Goal: Task Accomplishment & Management: Manage account settings

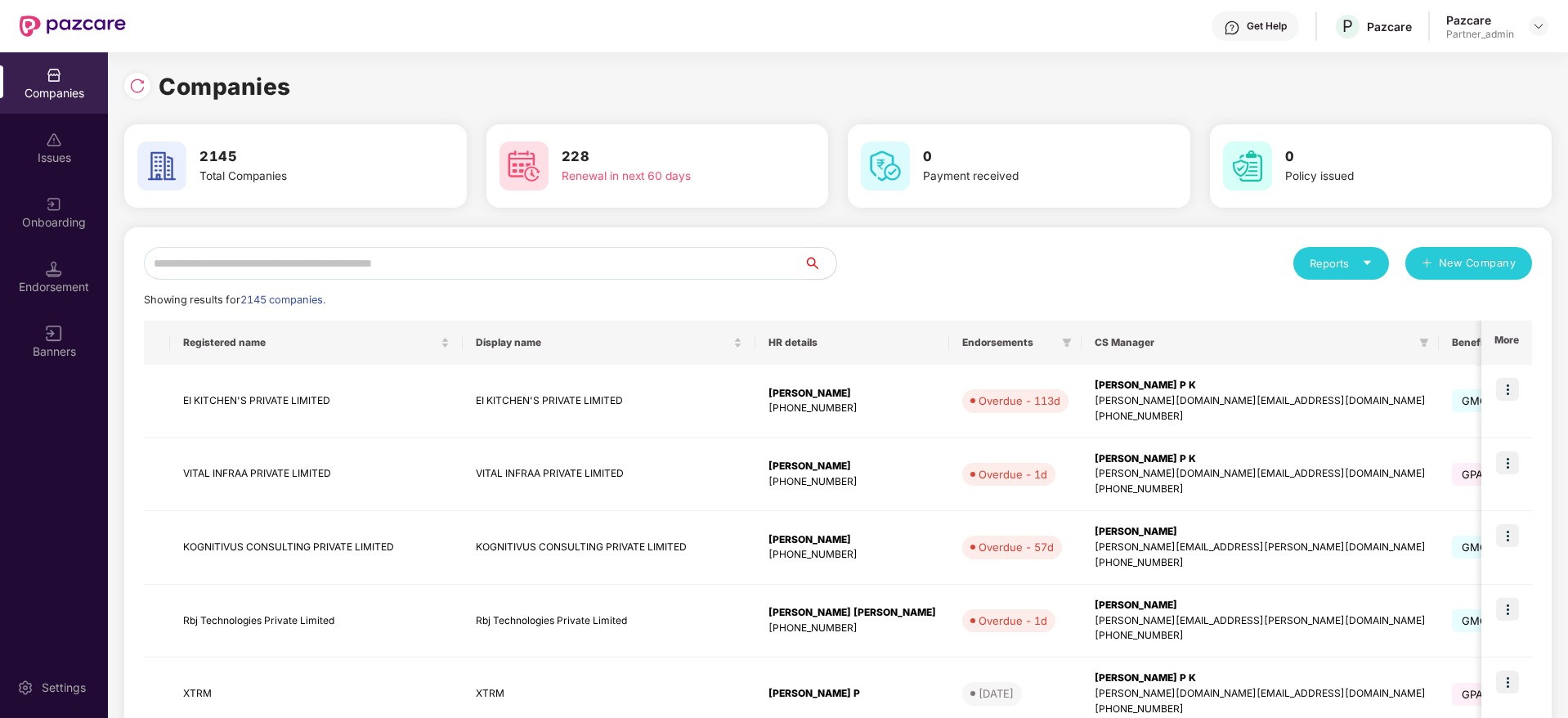
click at [233, 264] on input "text" at bounding box center [473, 264] width 660 height 33
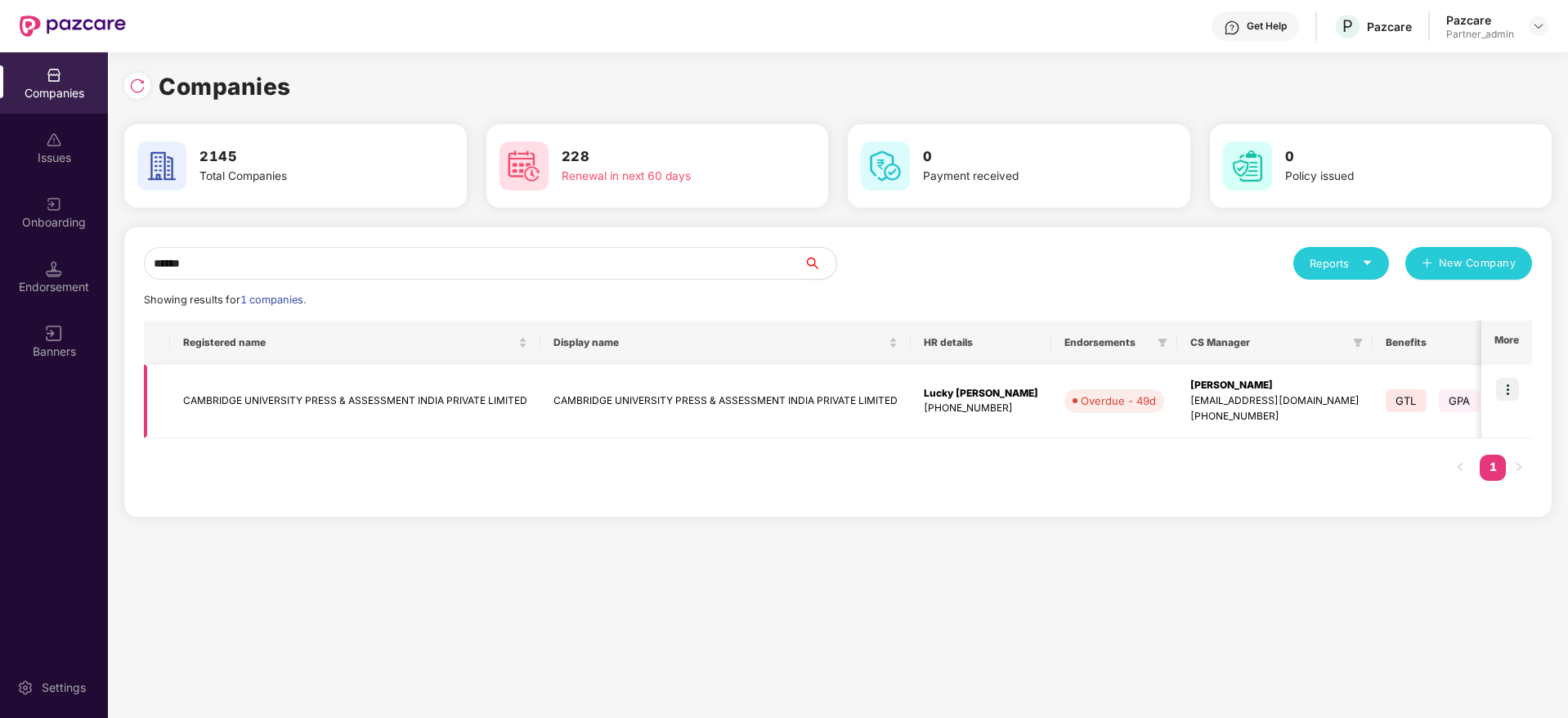
type input "******"
click at [1511, 385] on img at bounding box center [1507, 389] width 23 height 23
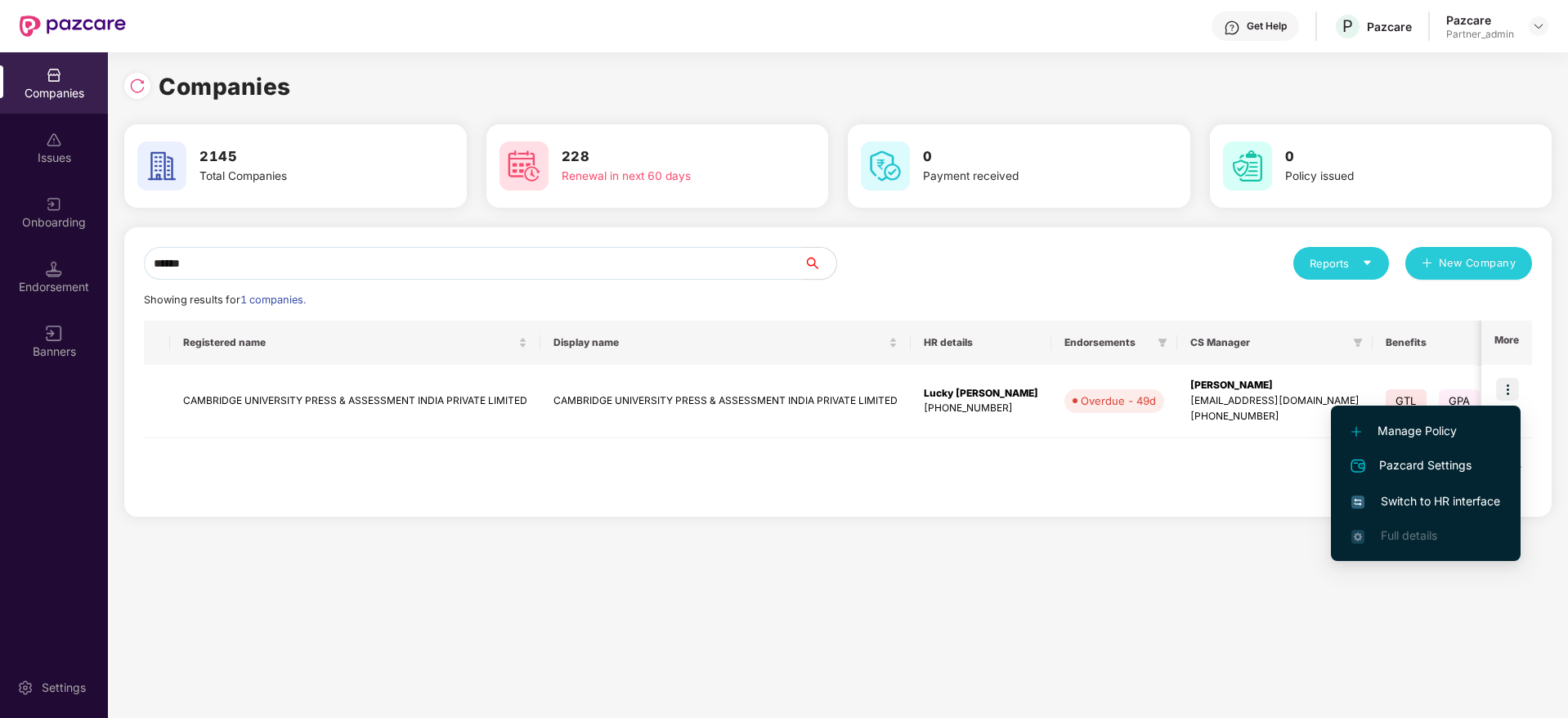
click at [1450, 495] on span "Switch to HR interface" at bounding box center [1426, 502] width 149 height 18
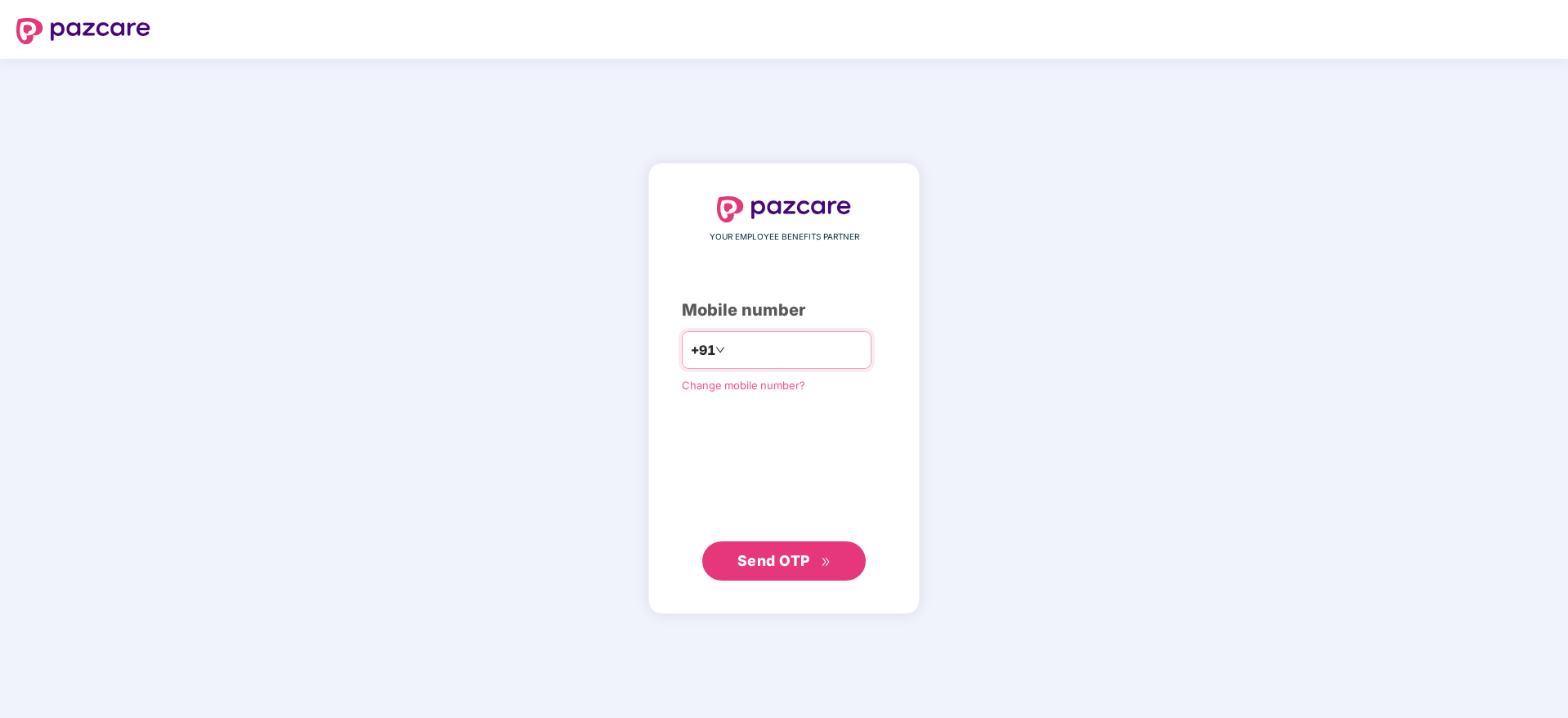
click at [729, 357] on input "number" at bounding box center [796, 350] width 134 height 26
type input "**********"
click at [759, 560] on span "Send OTP" at bounding box center [774, 560] width 73 height 17
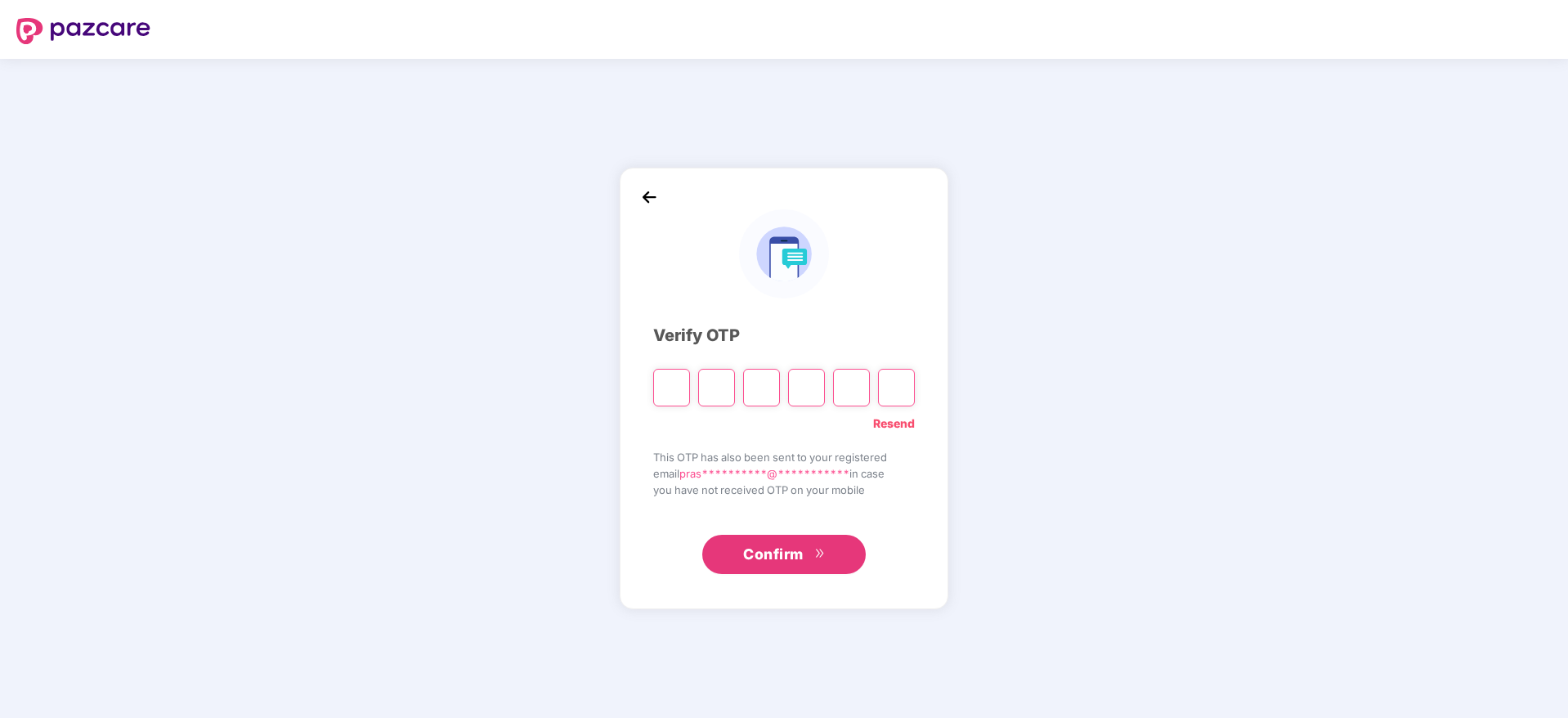
type input "*"
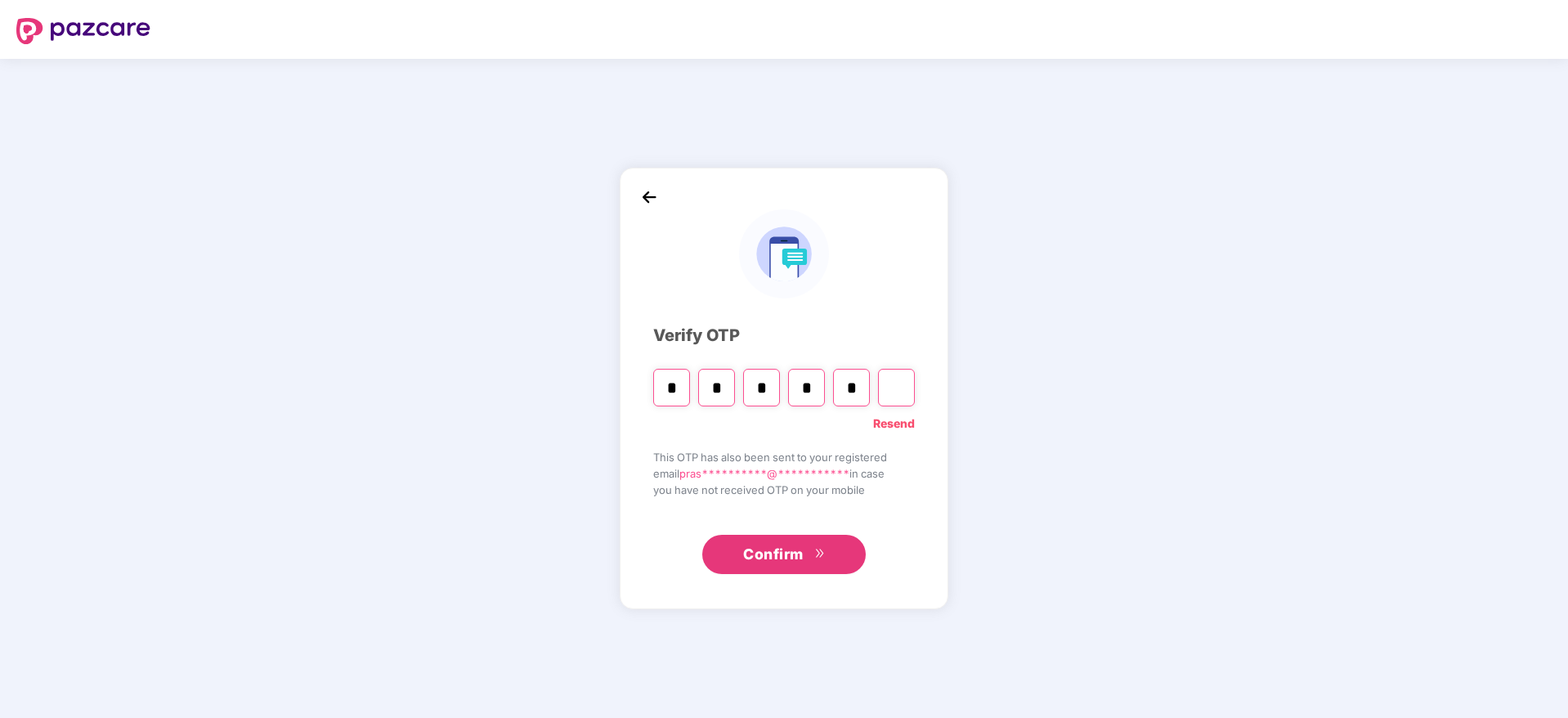
type input "*"
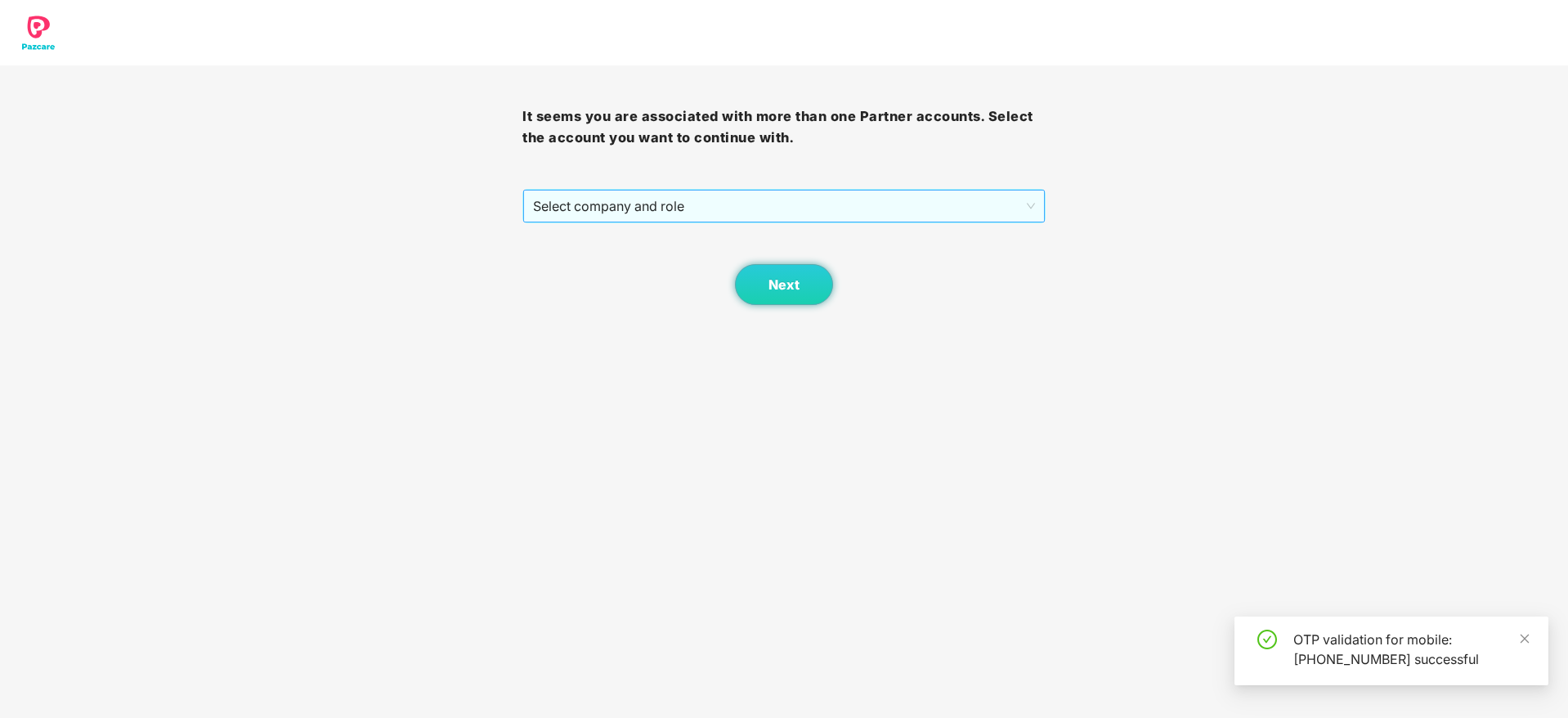
click at [693, 208] on span "Select company and role" at bounding box center [784, 206] width 501 height 31
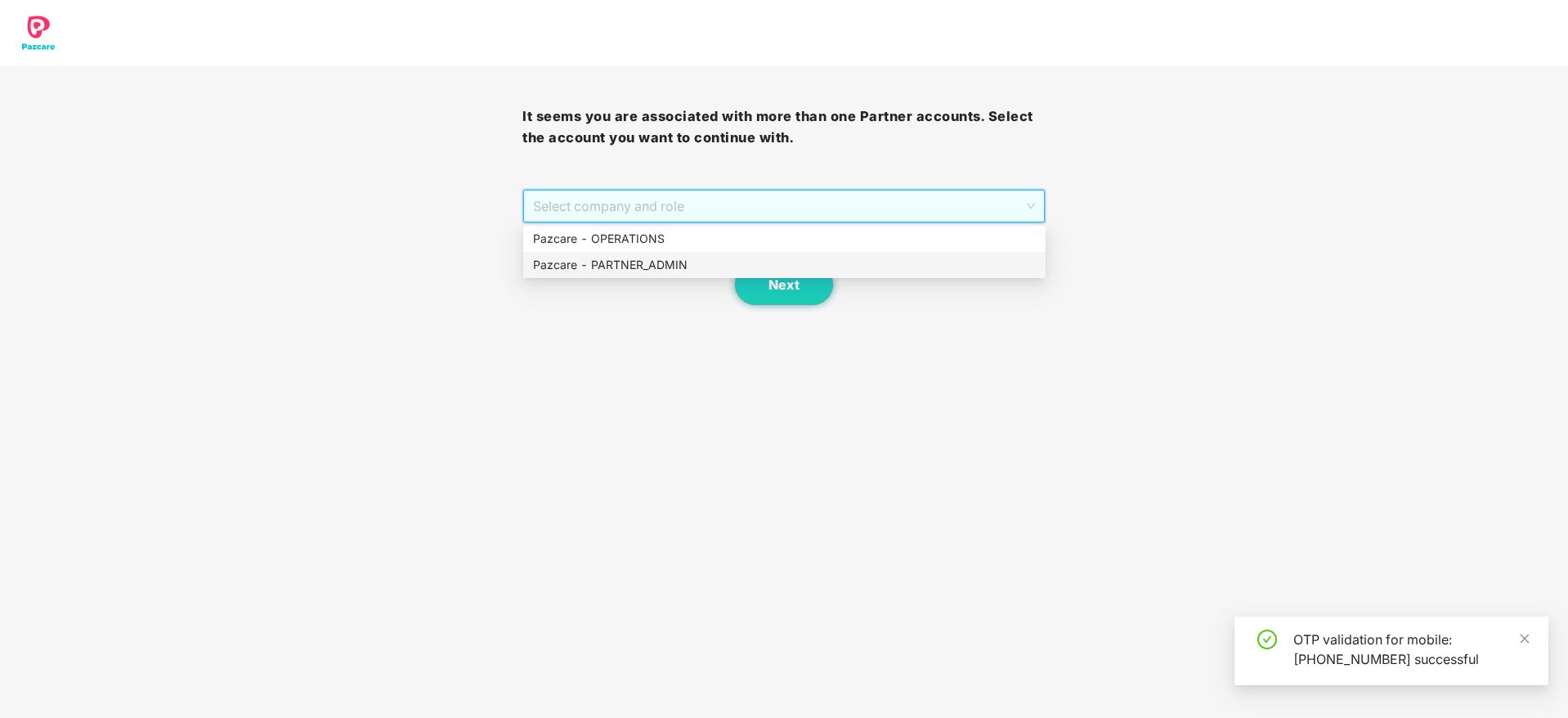
click at [681, 265] on div "Pazcare - PARTNER_ADMIN" at bounding box center [784, 265] width 502 height 18
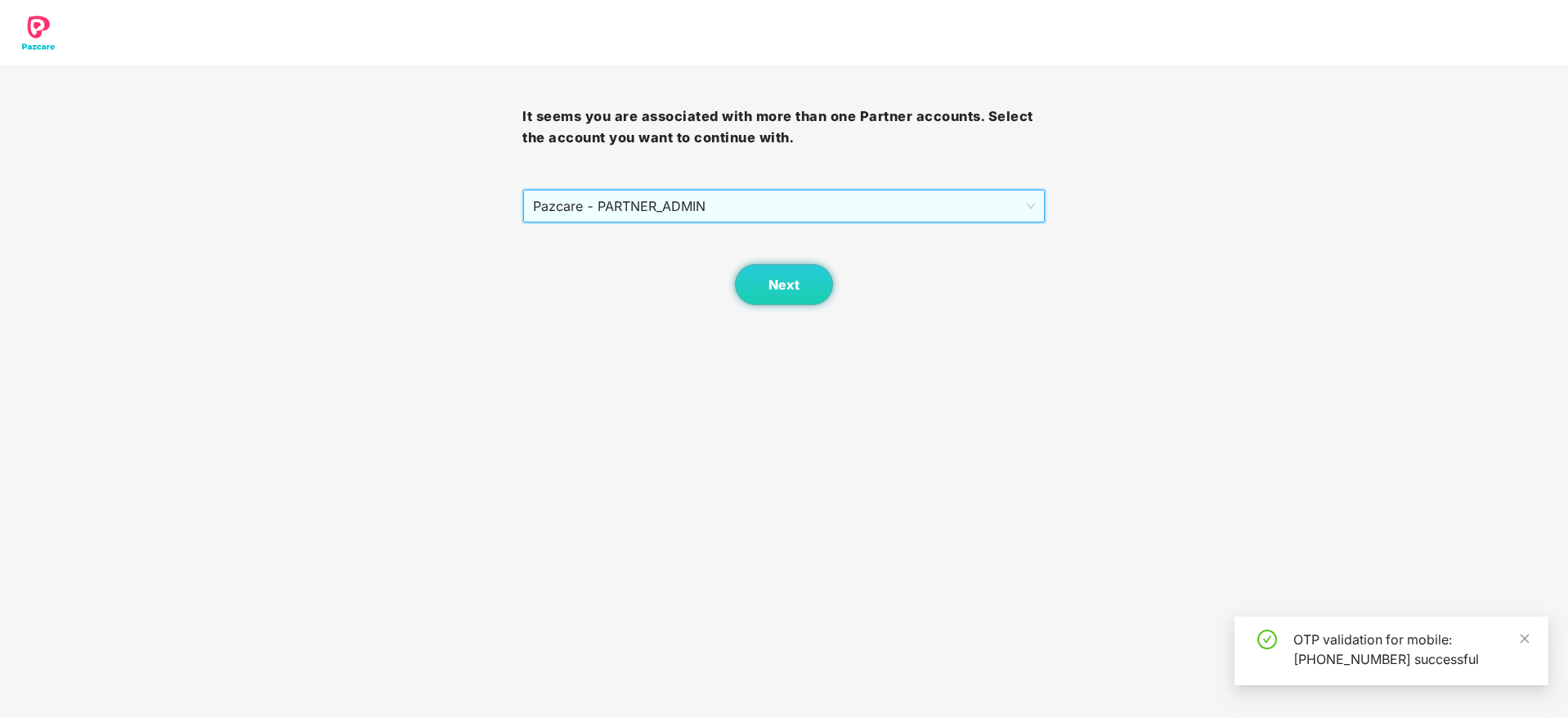
click at [811, 312] on body "It seems you are associated with more than one Partner accounts. Select the acc…" at bounding box center [784, 359] width 1568 height 718
click at [801, 294] on button "Next" at bounding box center [784, 284] width 98 height 41
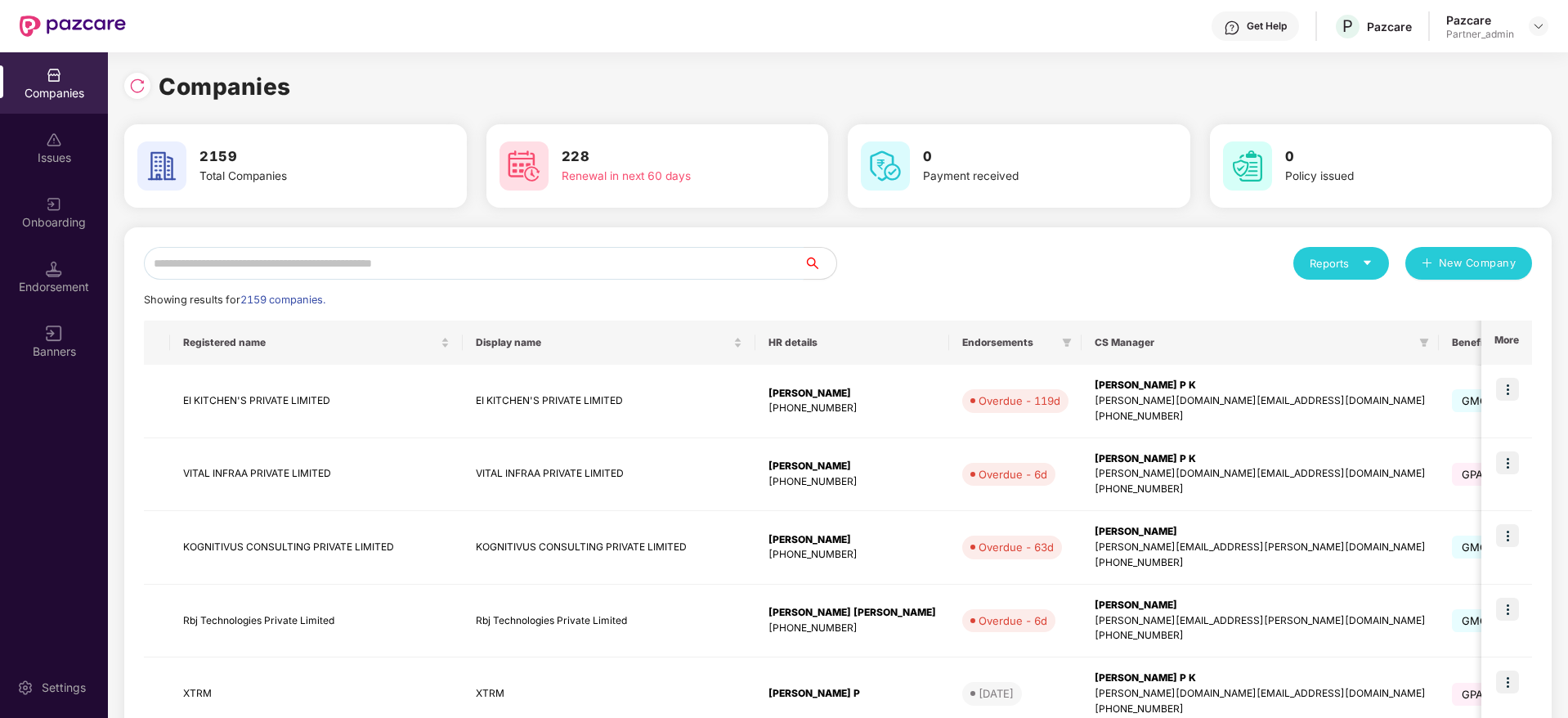
click at [440, 273] on input "text" at bounding box center [473, 264] width 660 height 33
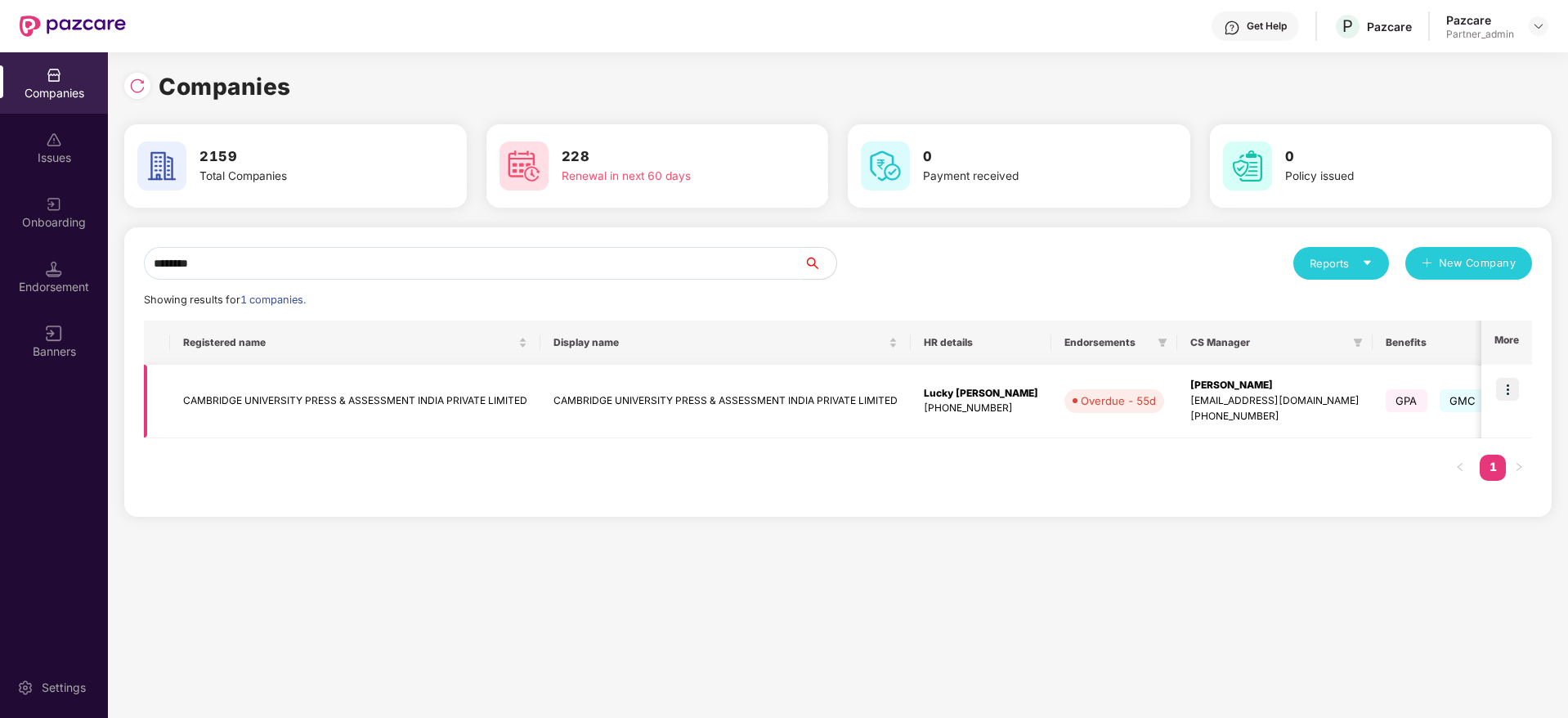
type input "********"
click at [1511, 391] on img at bounding box center [1507, 389] width 23 height 23
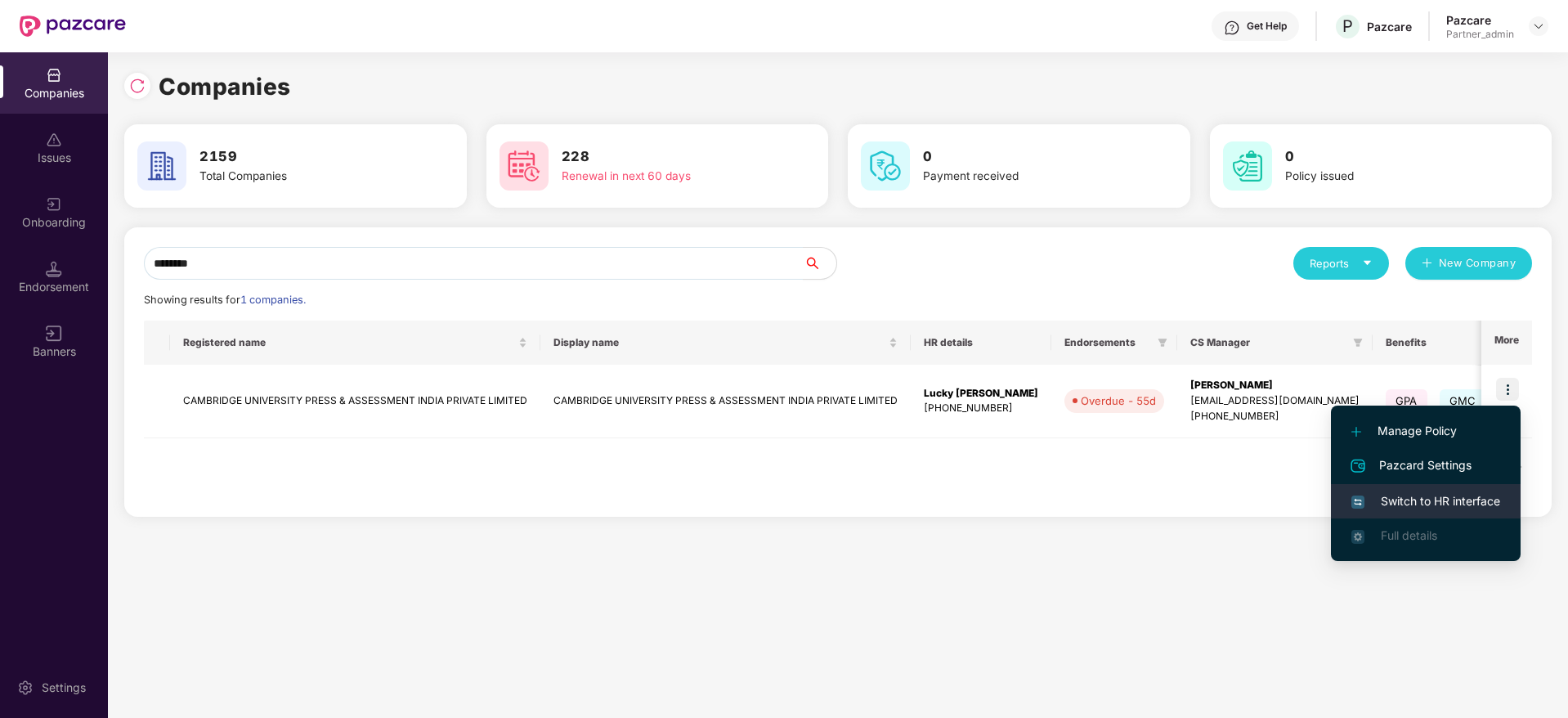
click at [1437, 494] on span "Switch to HR interface" at bounding box center [1426, 502] width 149 height 18
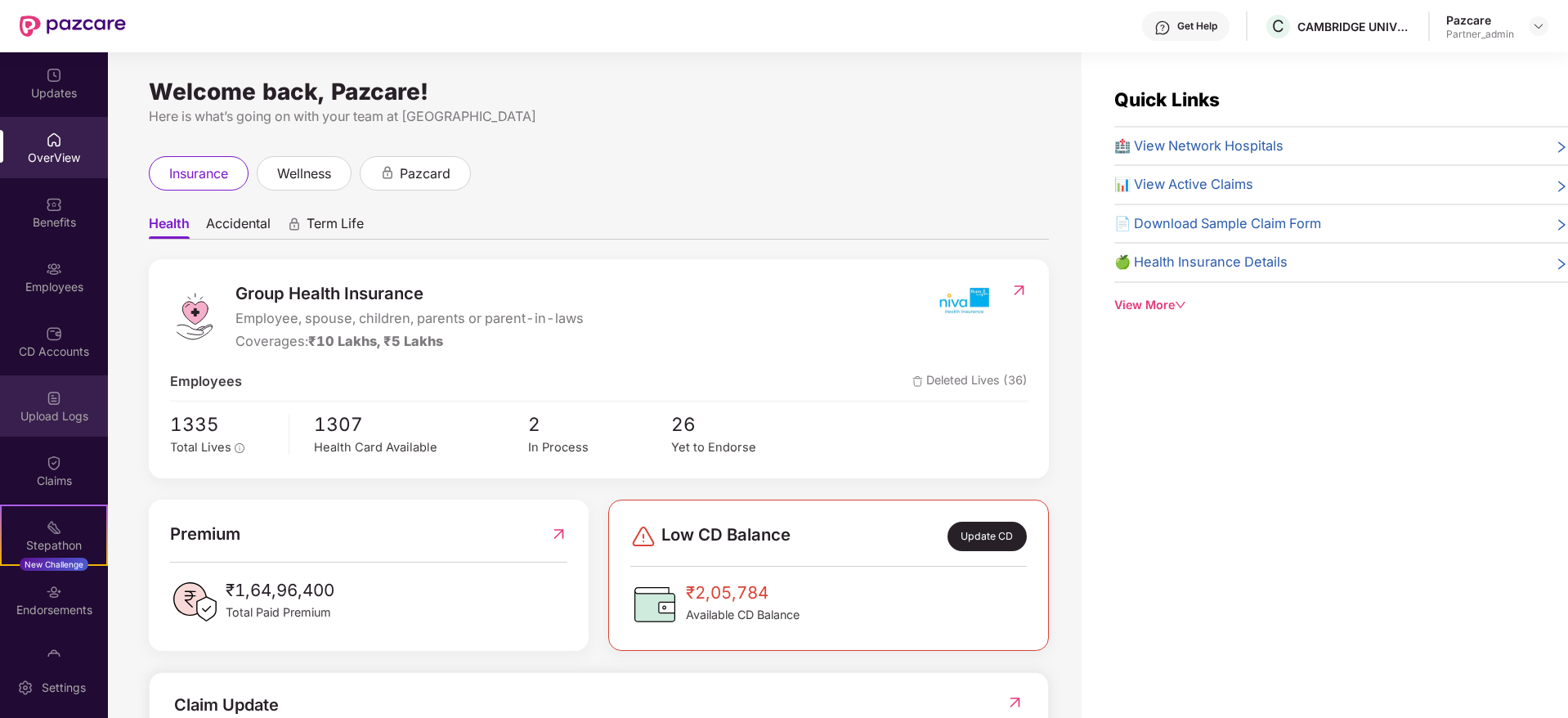
click at [55, 420] on div "Upload Logs" at bounding box center [54, 416] width 108 height 16
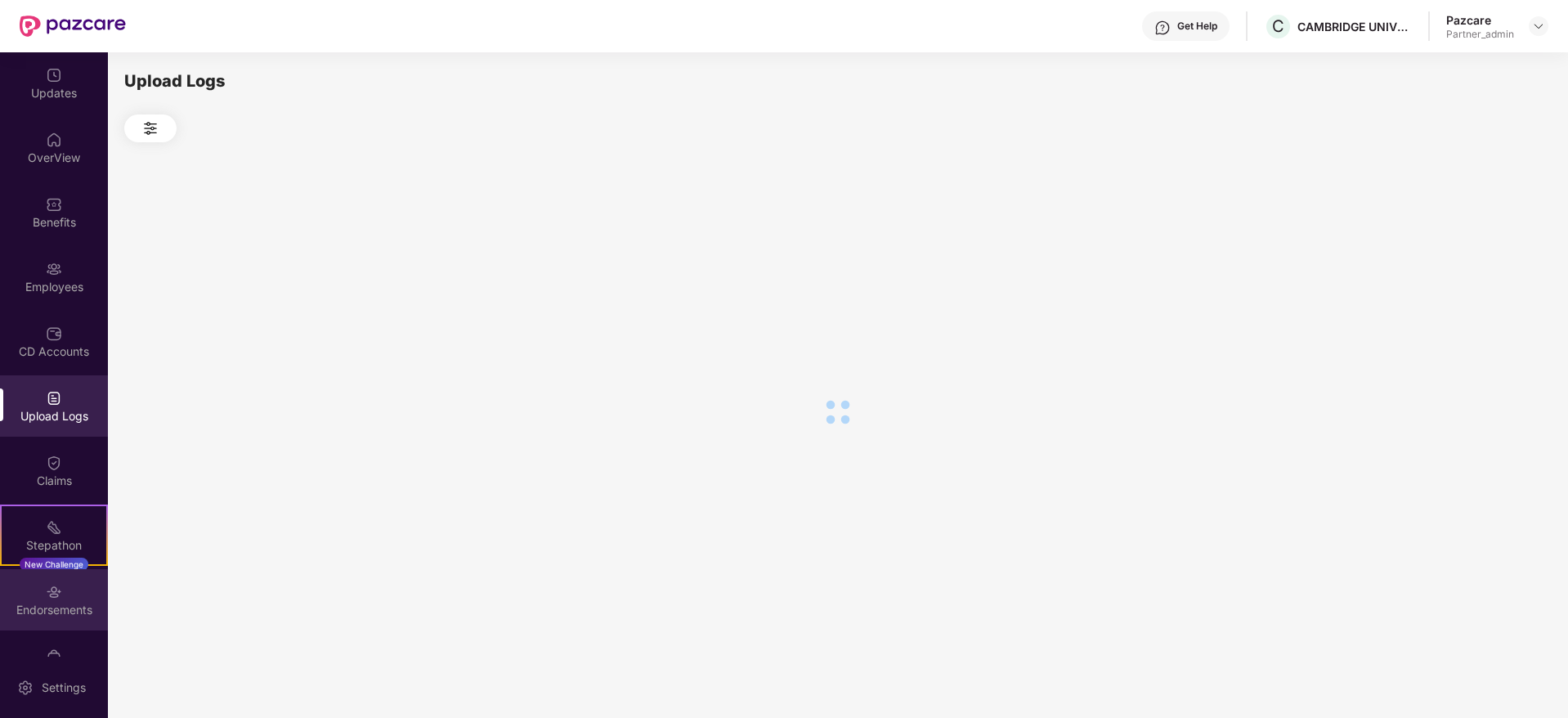
click at [44, 621] on div "Endorsements" at bounding box center [54, 599] width 108 height 61
